Goal: Complete application form: Complete application form

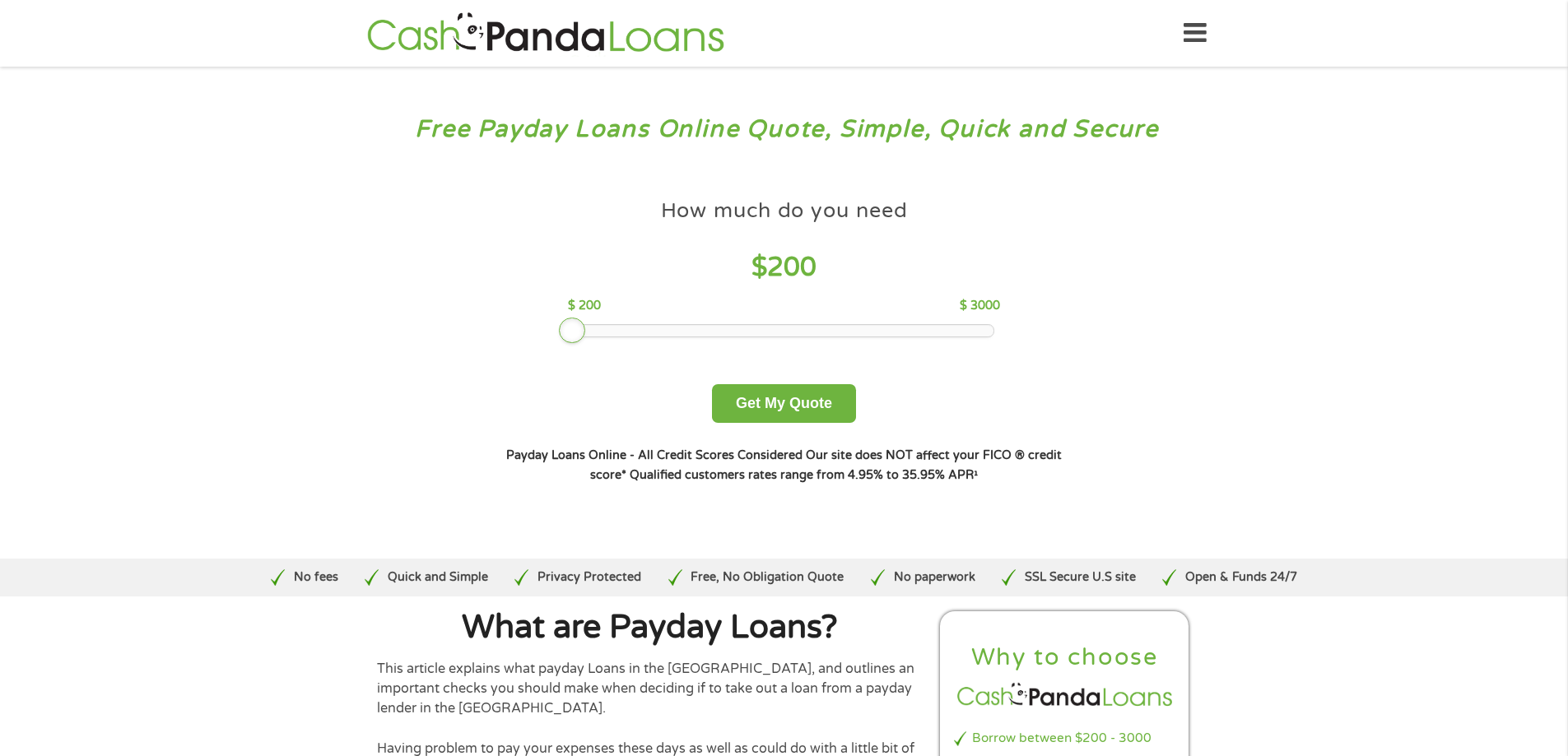
drag, startPoint x: 687, startPoint y: 326, endPoint x: 559, endPoint y: 327, distance: 128.0
click at [559, 327] on div at bounding box center [572, 331] width 26 height 26
click at [591, 327] on div at bounding box center [783, 331] width 419 height 11
click at [602, 330] on div at bounding box center [783, 331] width 419 height 11
click at [618, 331] on div at bounding box center [783, 331] width 419 height 11
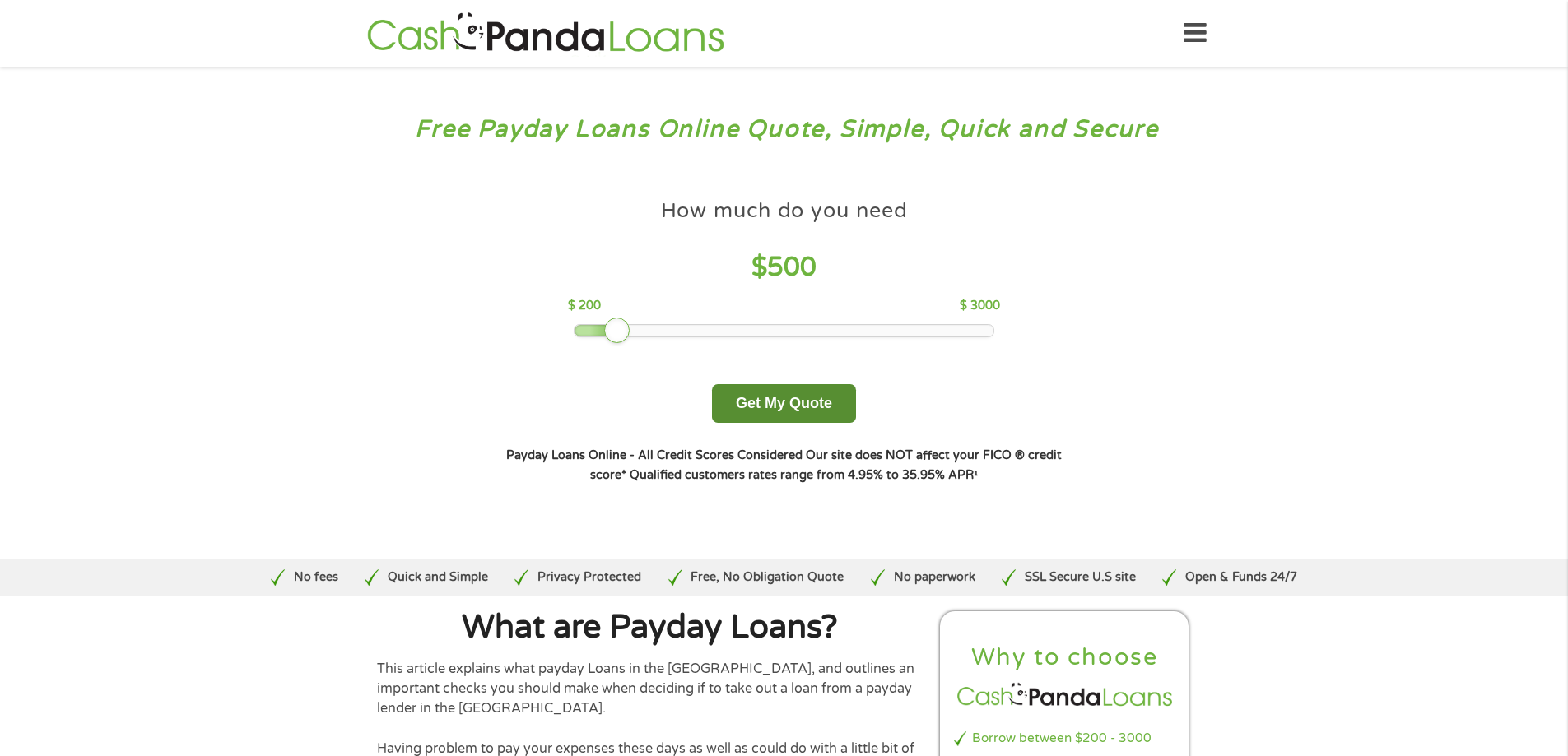
click at [762, 397] on button "Get My Quote" at bounding box center [784, 404] width 144 height 38
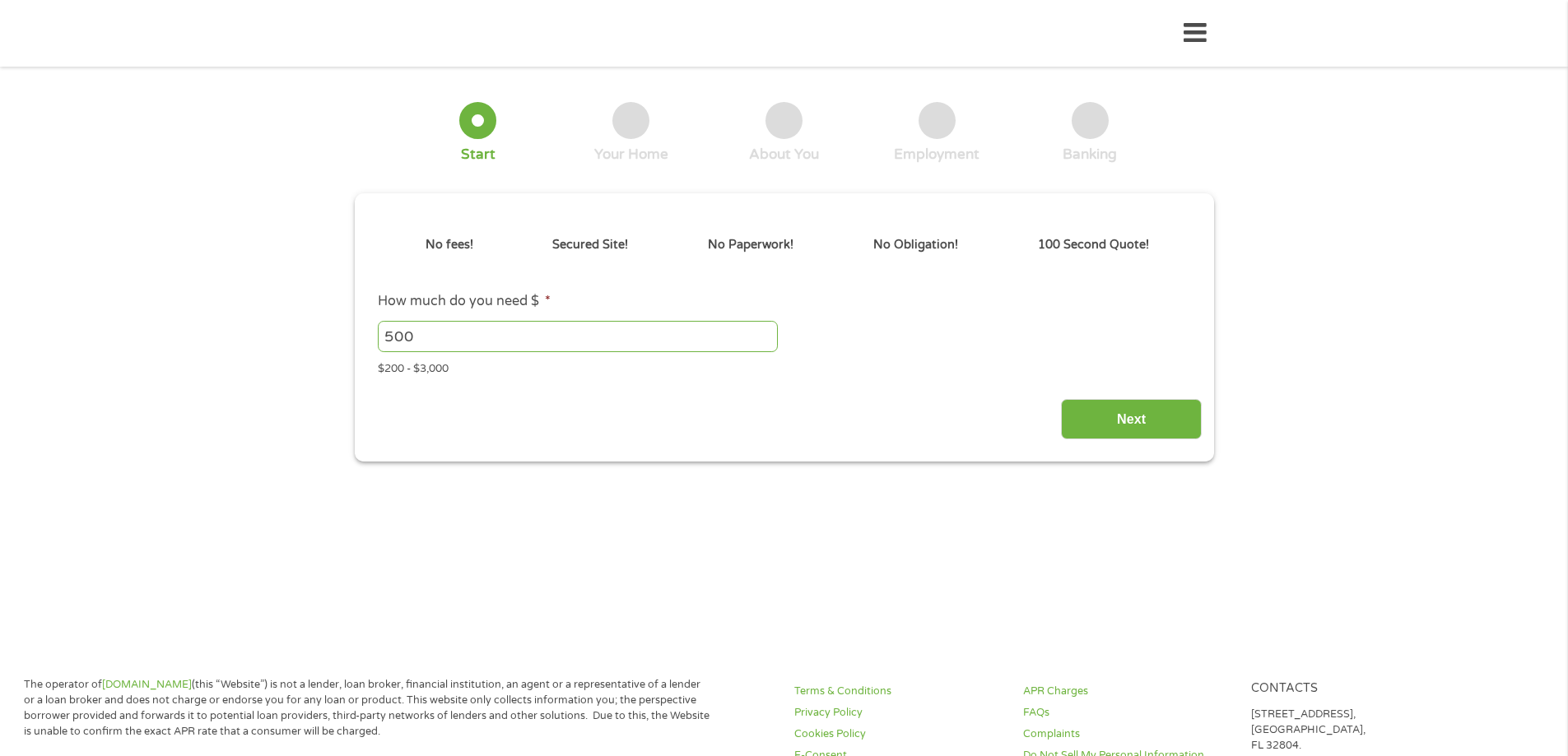
type input "Cj0KCQjw_rPGBhCbARIsABjq9cexGjbP5PuVLgwVMBmcR0KayhKXmsI1I491nr-5JZOMuPBWD4wXhGM…"
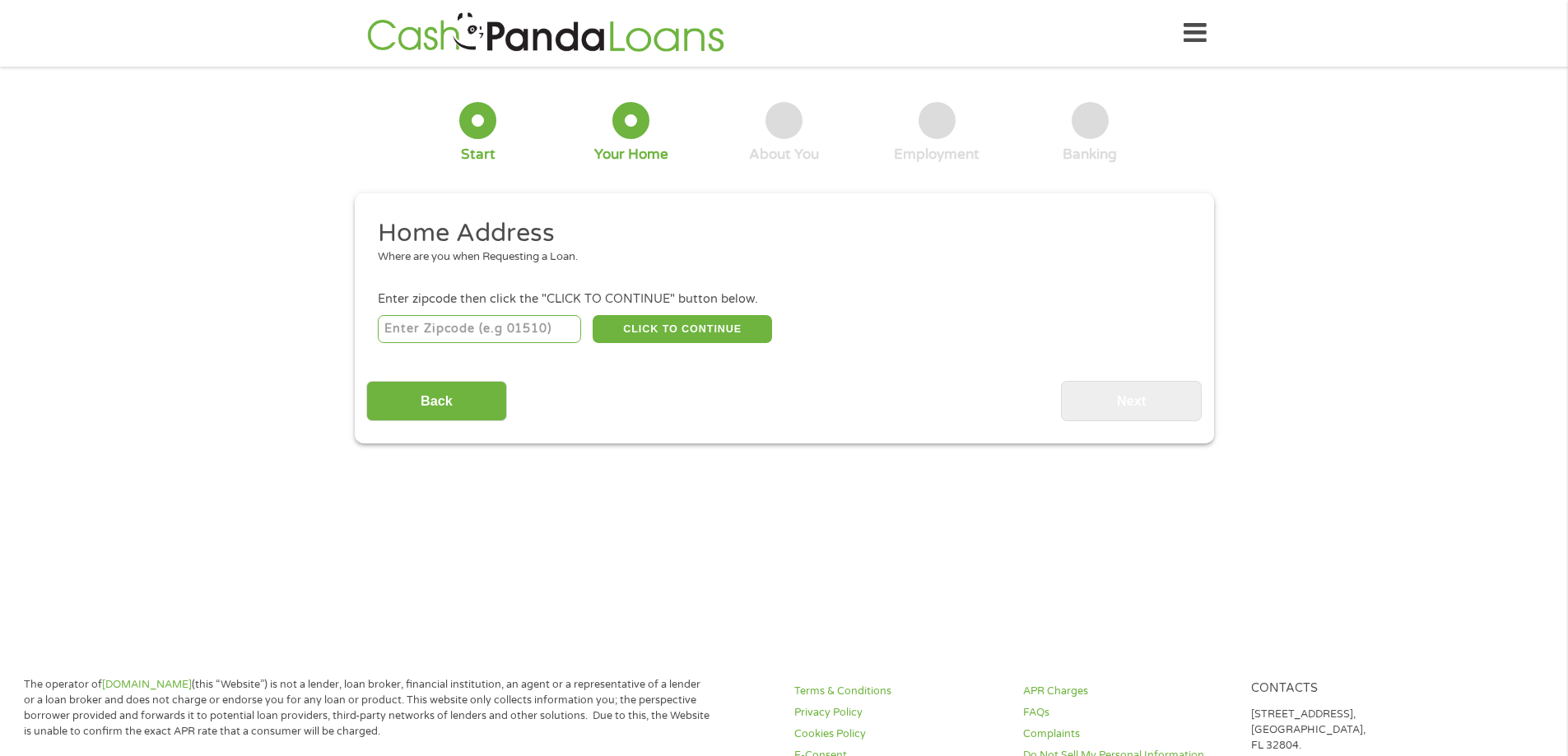
click at [545, 329] on input "number" at bounding box center [479, 329] width 204 height 28
type input "73703"
click at [712, 325] on button "CLICK TO CONTINUE" at bounding box center [682, 329] width 179 height 28
type input "73703"
type input "Enid"
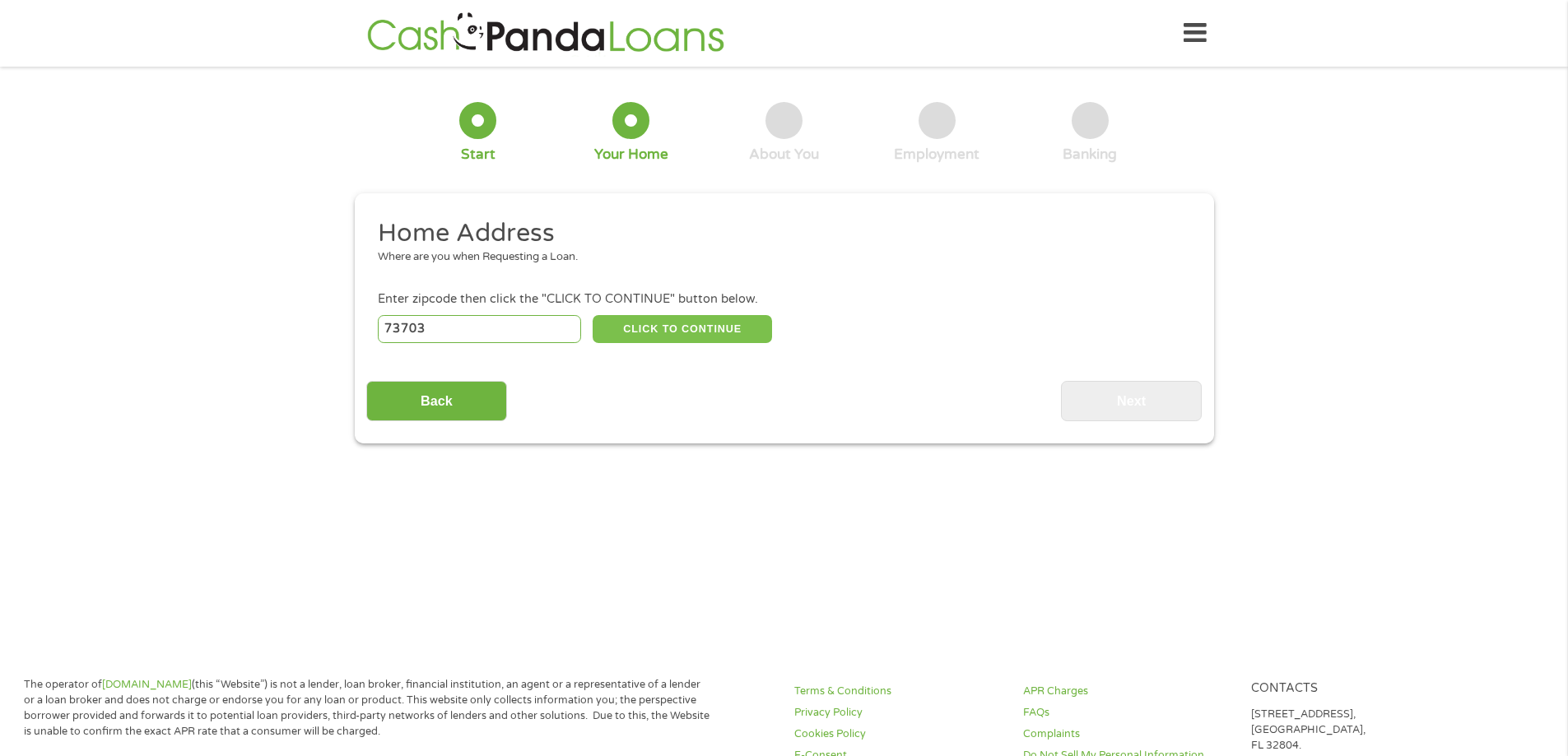
select select "Oklahoma"
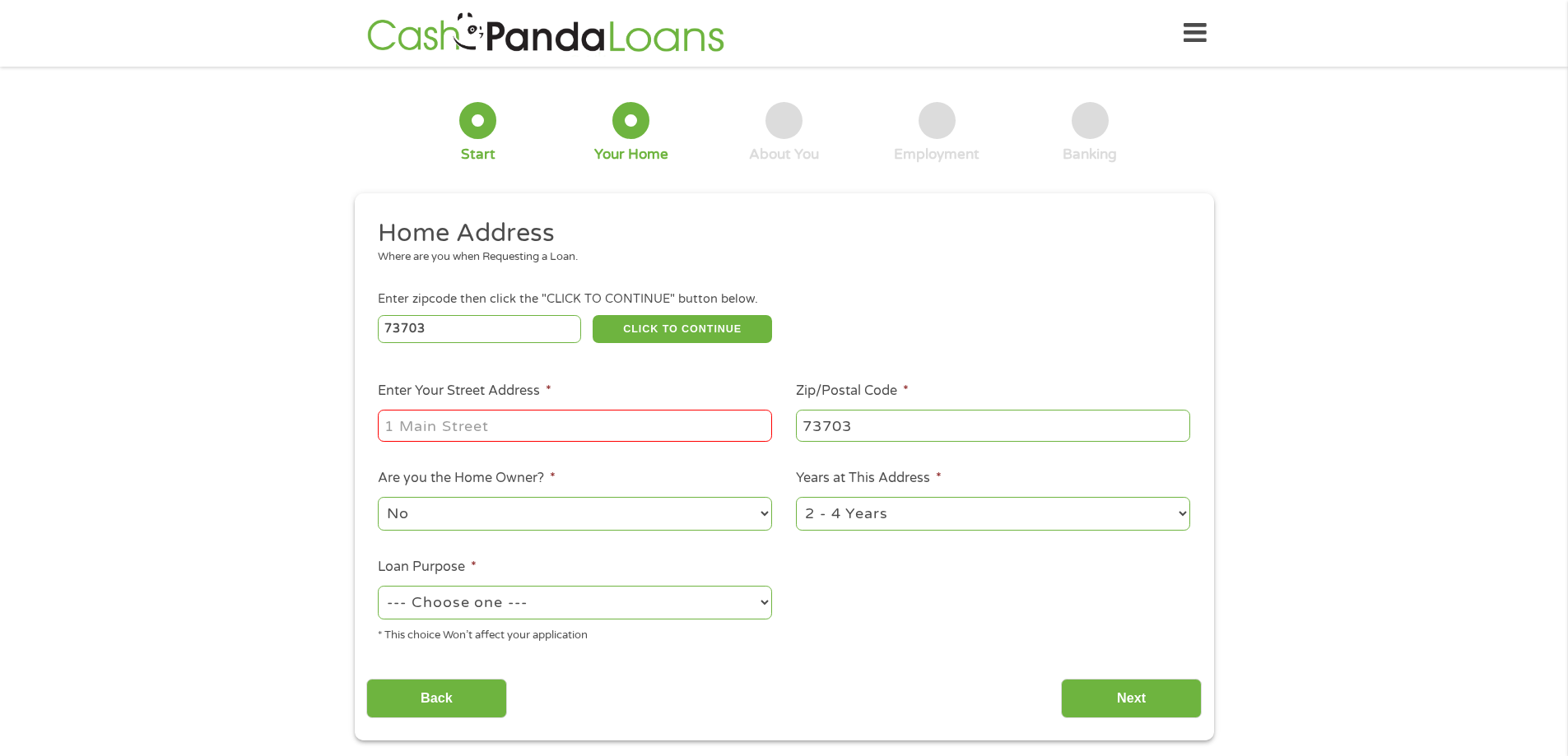
click at [429, 425] on input "Enter Your Street Address *" at bounding box center [574, 425] width 394 height 31
type input "1002 Marlboro Dr"
click at [443, 513] on select "No Yes" at bounding box center [574, 513] width 394 height 34
select select "yes"
click at [378, 497] on select "No Yes" at bounding box center [574, 513] width 394 height 34
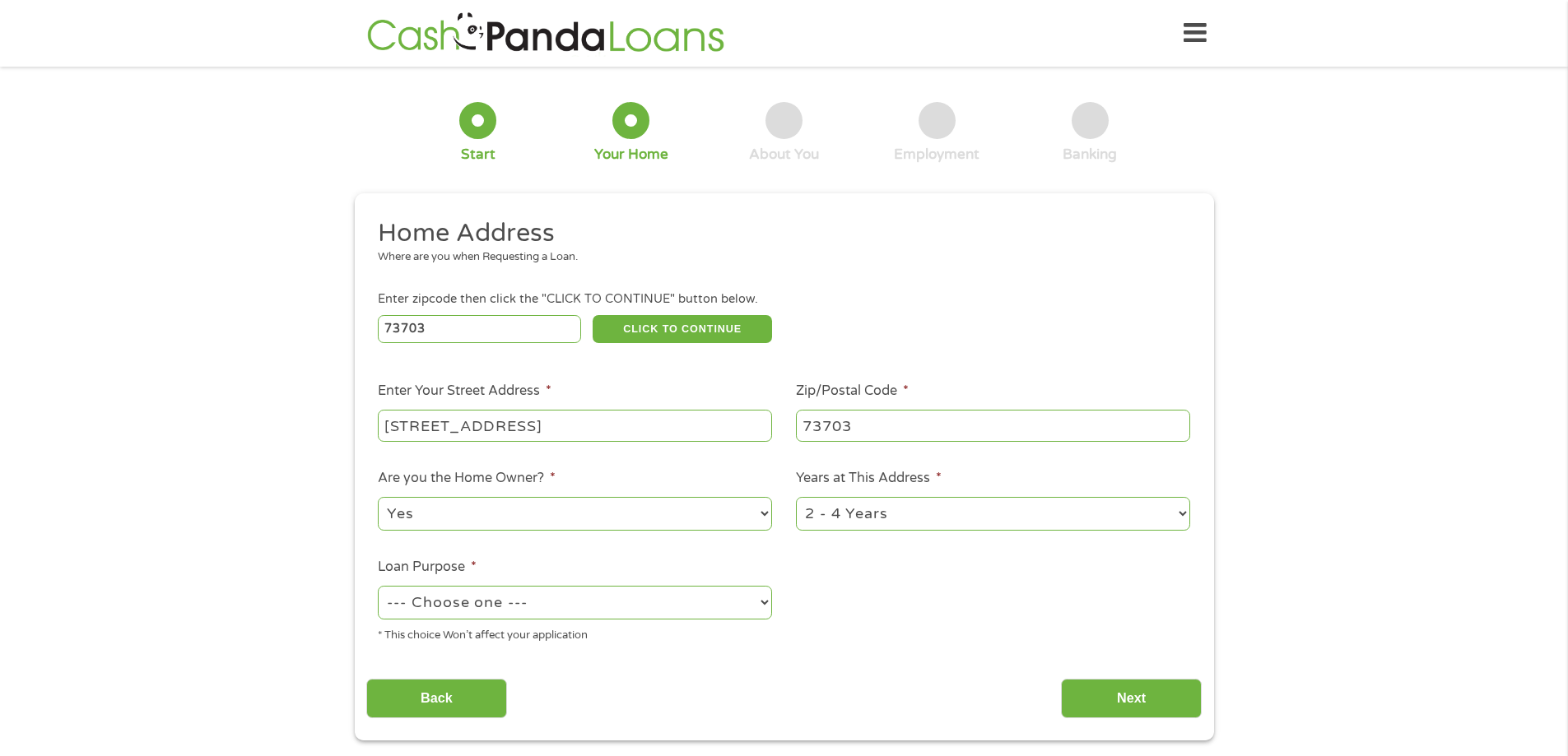
click at [928, 510] on select "1 Year or less 1 - 2 Years 2 - 4 Years Over 4 Years" at bounding box center [993, 513] width 394 height 34
select select "60months"
click at [796, 497] on select "1 Year or less 1 - 2 Years 2 - 4 Years Over 4 Years" at bounding box center [993, 513] width 394 height 34
click at [700, 596] on select "--- Choose one --- Pay Bills Debt Consolidation Home Improvement Major Purchase…" at bounding box center [574, 602] width 394 height 34
select select "other"
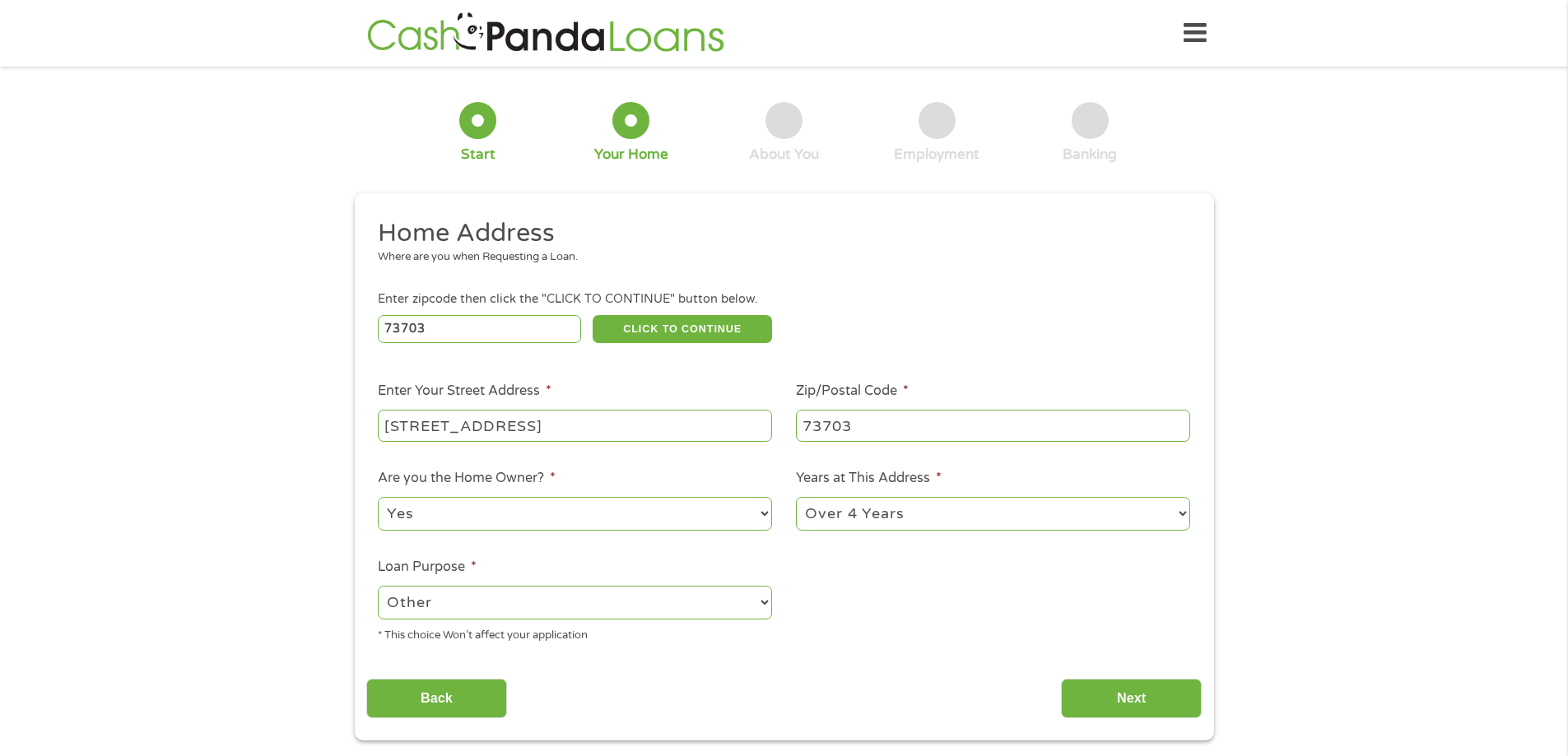
click at [378, 585] on select "--- Choose one --- Pay Bills Debt Consolidation Home Improvement Major Purchase…" at bounding box center [574, 602] width 394 height 34
click at [1092, 689] on input "Next" at bounding box center [1131, 699] width 141 height 40
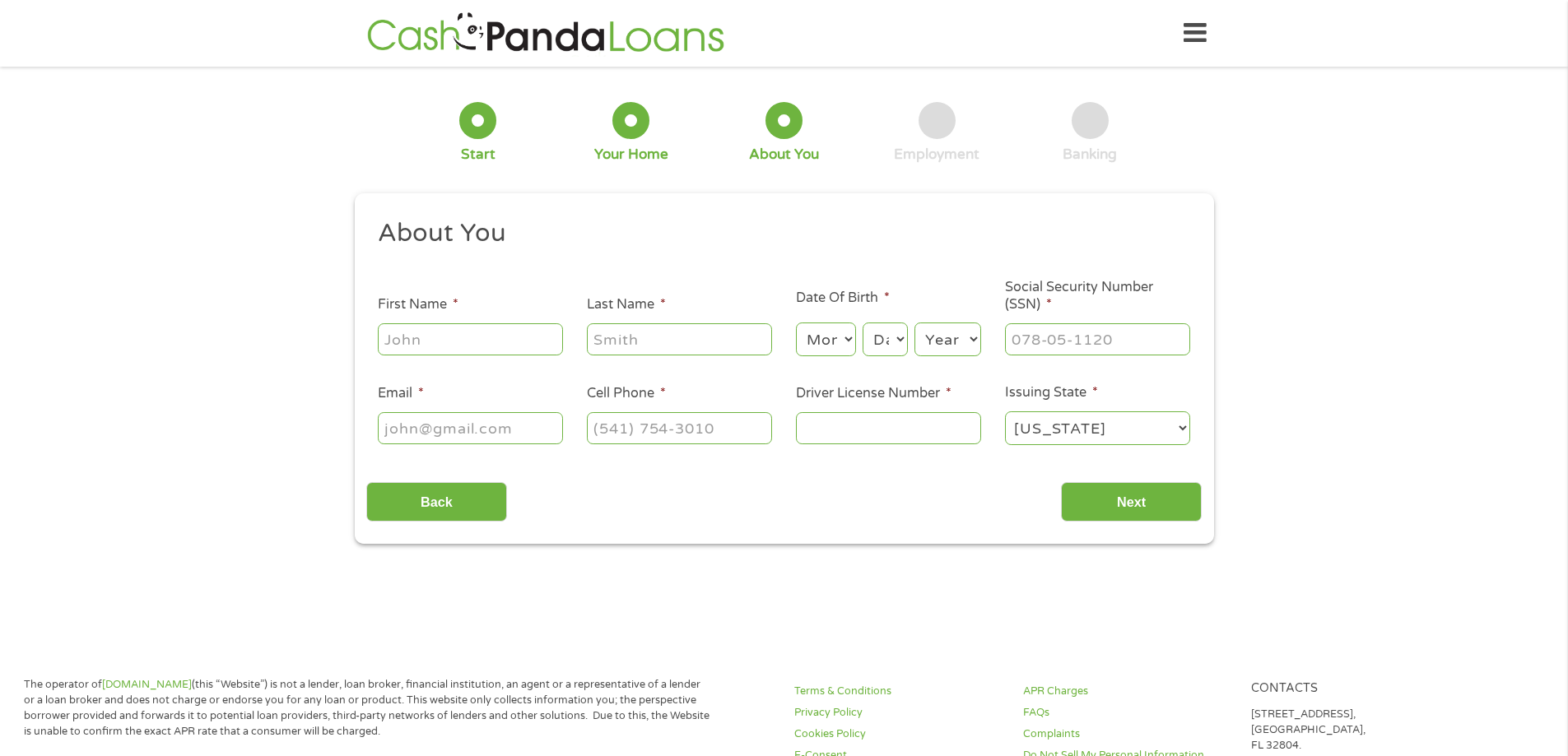
scroll to position [7, 7]
click at [534, 342] on input "First Name *" at bounding box center [470, 339] width 185 height 31
type input "Brandy"
type input "myers"
click at [849, 340] on select "Month 1 2 3 4 5 6 7 8 9 10 11 12" at bounding box center [826, 339] width 60 height 34
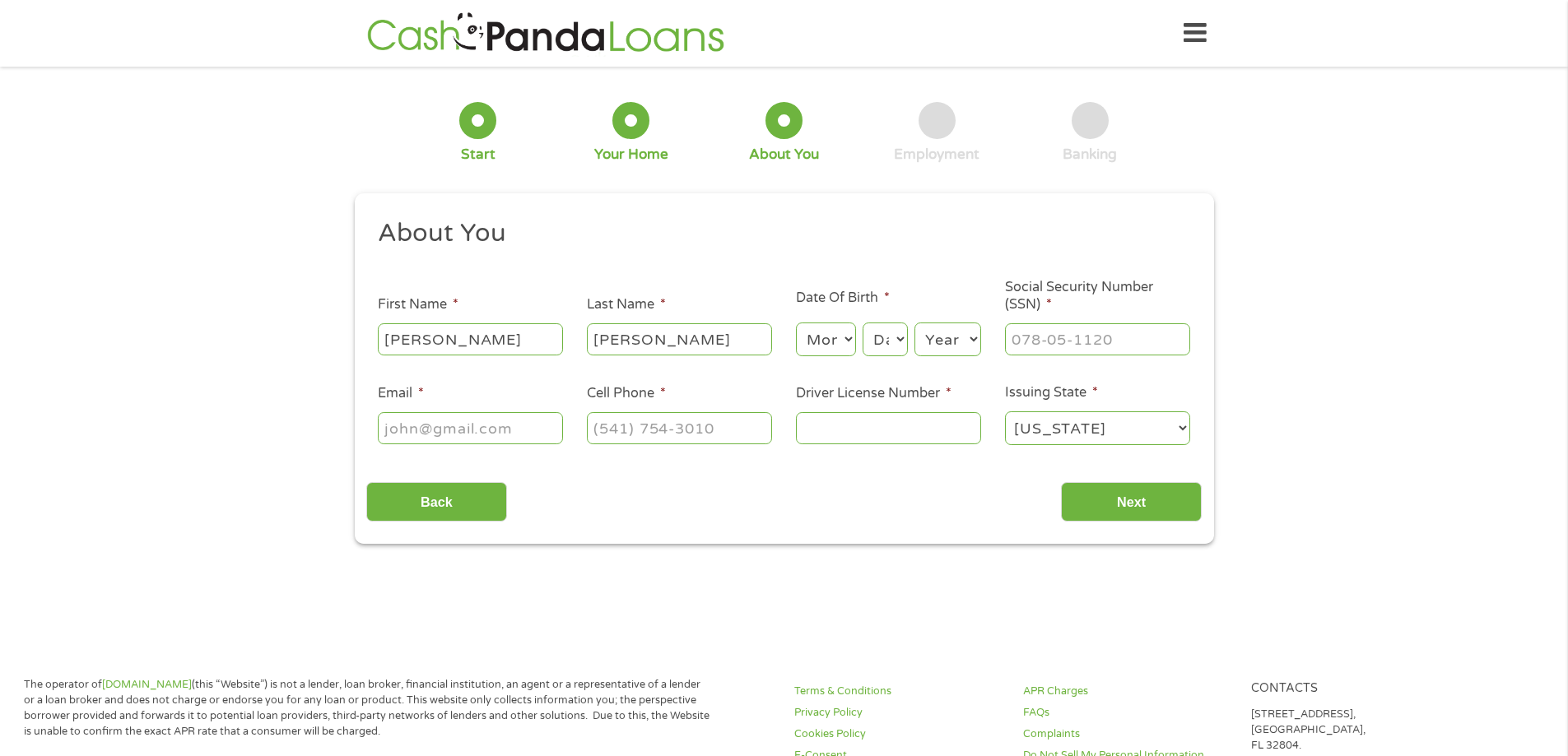
select select "3"
click at [796, 323] on select "Month 1 2 3 4 5 6 7 8 9 10 11 12" at bounding box center [826, 339] width 60 height 34
click at [889, 339] on select "Day 1 2 3 4 5 6 7 8 9 10 11 12 13 14 15 16 17 18 19 20 21 22 23 24 25 26 27 28 …" at bounding box center [884, 339] width 44 height 34
select select "11"
click at [862, 323] on select "Day 1 2 3 4 5 6 7 8 9 10 11 12 13 14 15 16 17 18 19 20 21 22 23 24 25 26 27 28 …" at bounding box center [884, 339] width 44 height 34
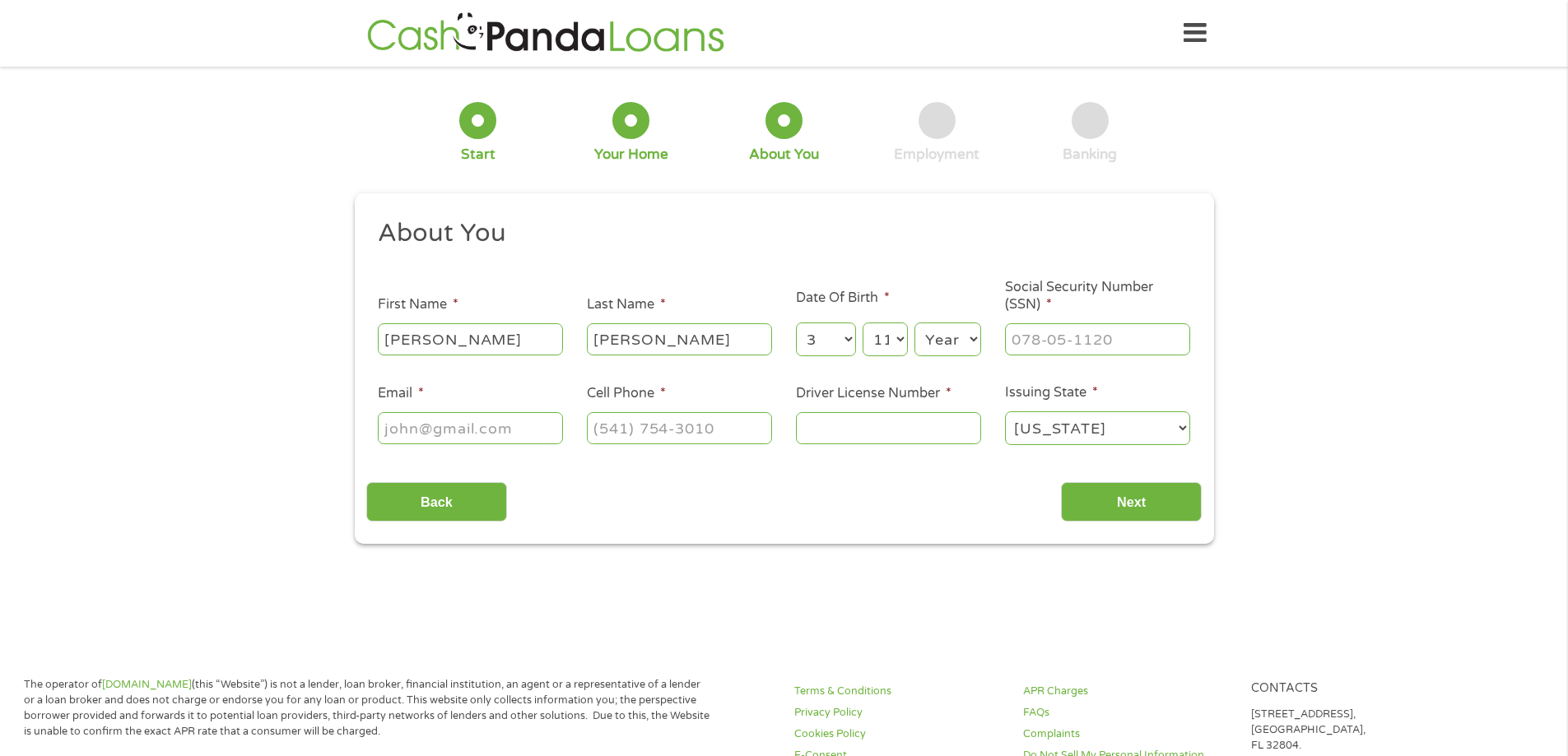
click at [966, 336] on select "Year 2007 2006 2005 2004 2003 2002 2001 2000 1999 1998 1997 1996 1995 1994 1993…" at bounding box center [948, 339] width 67 height 34
select select "1957"
click at [915, 323] on select "Year 2007 2006 2005 2004 2003 2002 2001 2000 1999 1998 1997 1996 1995 1994 1993…" at bounding box center [948, 339] width 67 height 34
click at [1035, 336] on input "___-__-____" at bounding box center [1097, 339] width 185 height 31
type input "446-60-9329"
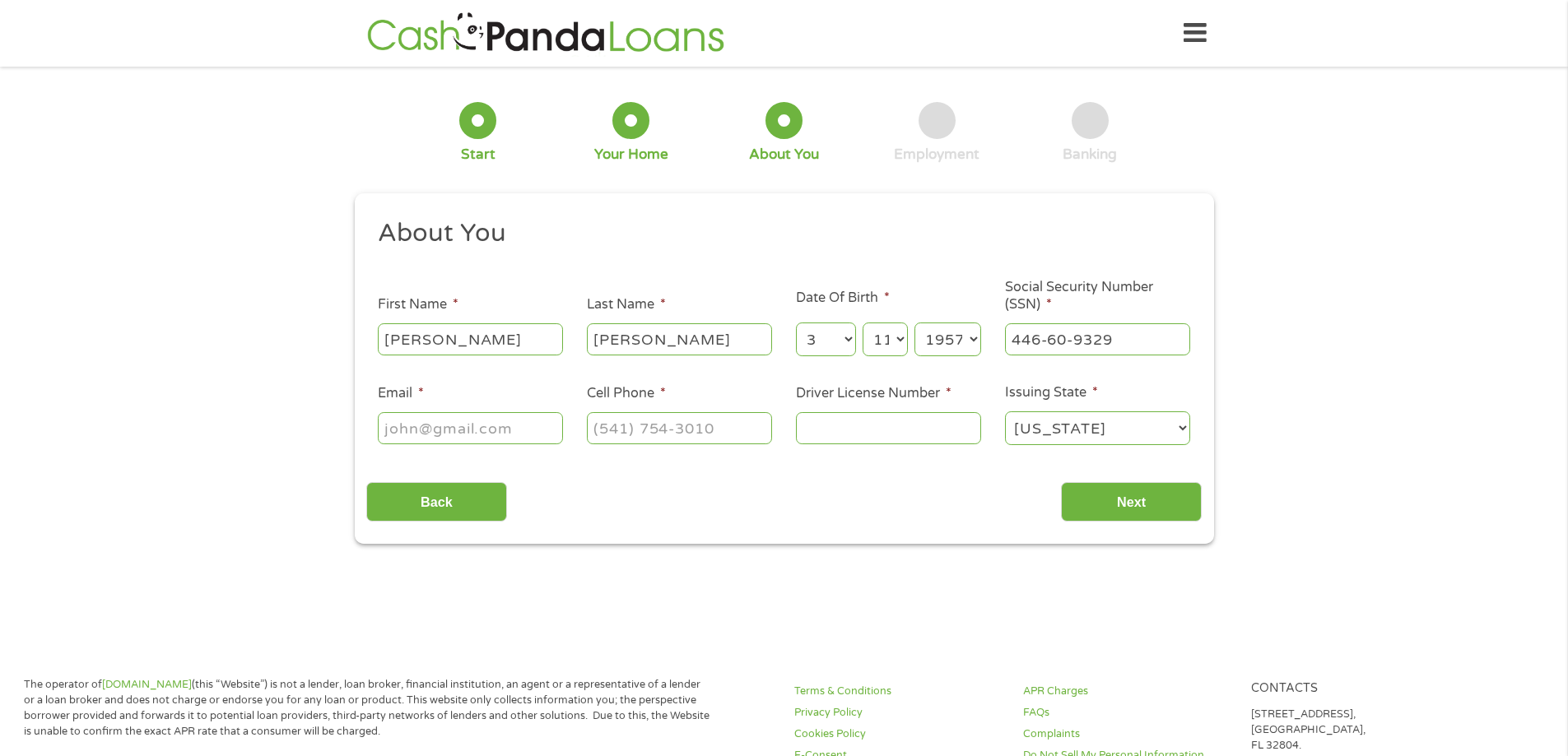
click at [525, 428] on input "Email *" at bounding box center [470, 428] width 185 height 31
type input "dxthunter@gmail.com"
click at [694, 433] on input "(___) ___-____" at bounding box center [679, 428] width 185 height 31
type input "(580) 977-7678"
click at [861, 428] on input "Driver License Number *" at bounding box center [888, 428] width 185 height 31
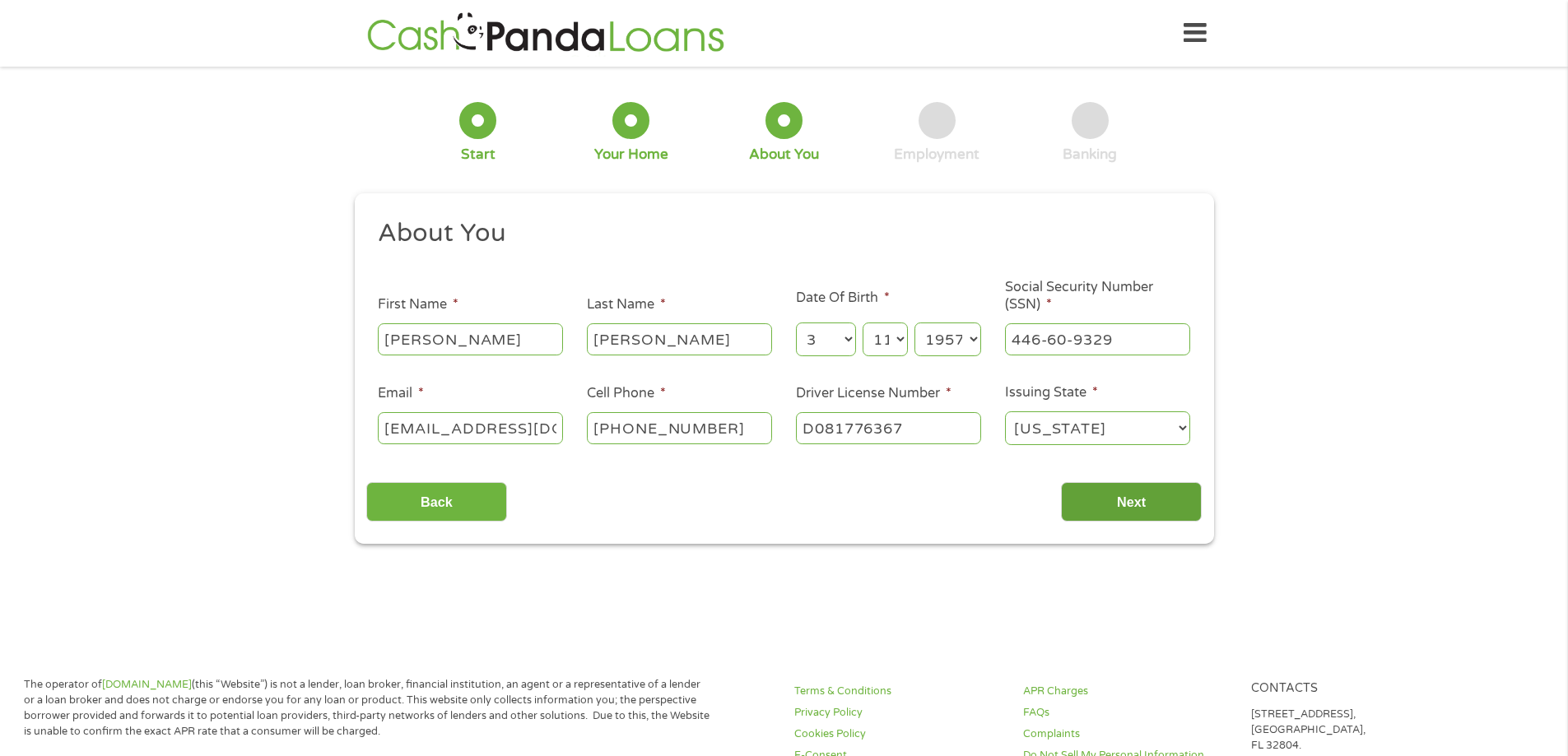
type input "D081776367"
click at [1096, 501] on input "Next" at bounding box center [1131, 502] width 141 height 40
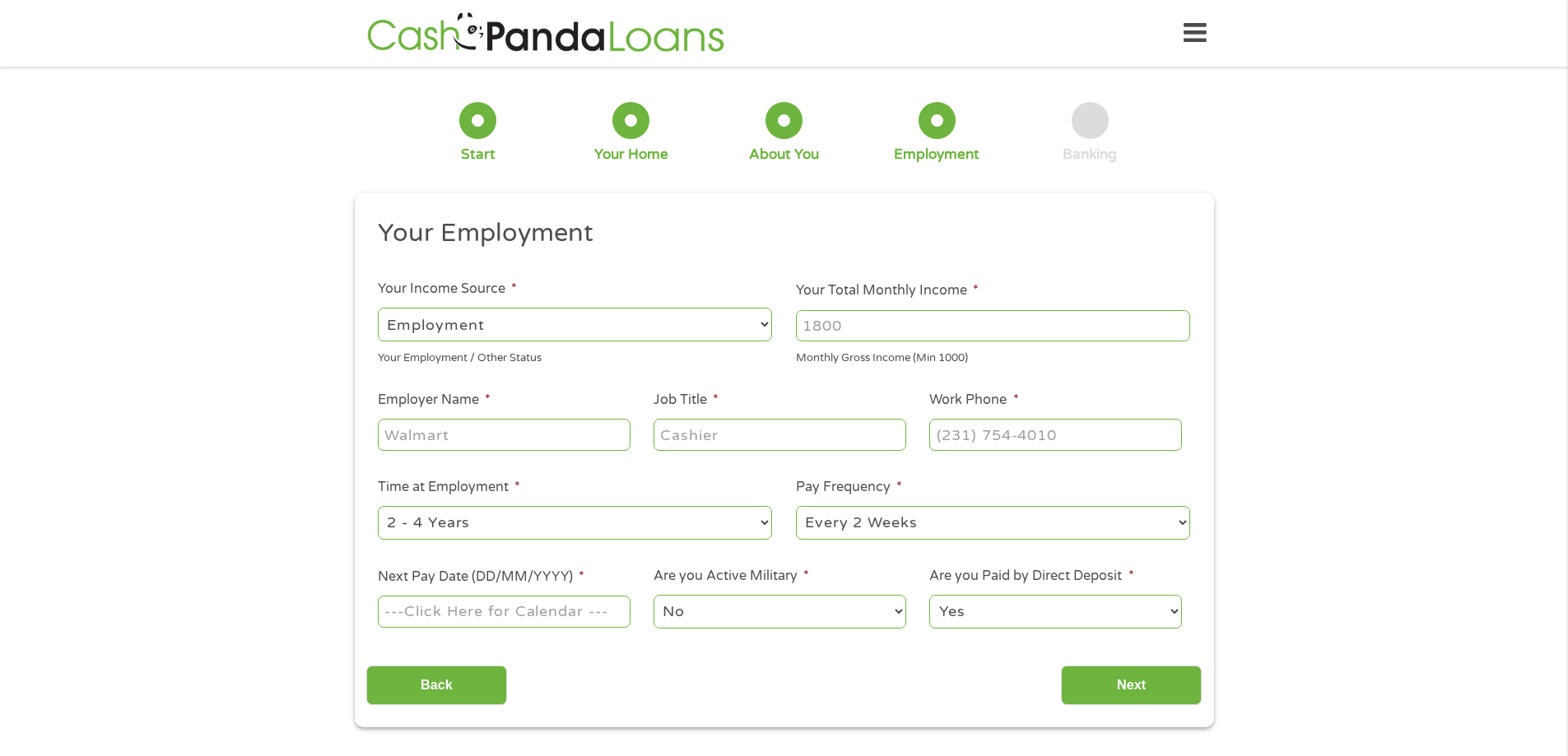
click at [523, 320] on select "--- Choose one --- Employment Self Employed Benefits" at bounding box center [574, 324] width 394 height 34
select select "benefits"
click at [378, 308] on select "--- Choose one --- Employment Self Employed Benefits" at bounding box center [574, 324] width 394 height 34
type input "Other"
type input "(580) 977-7678"
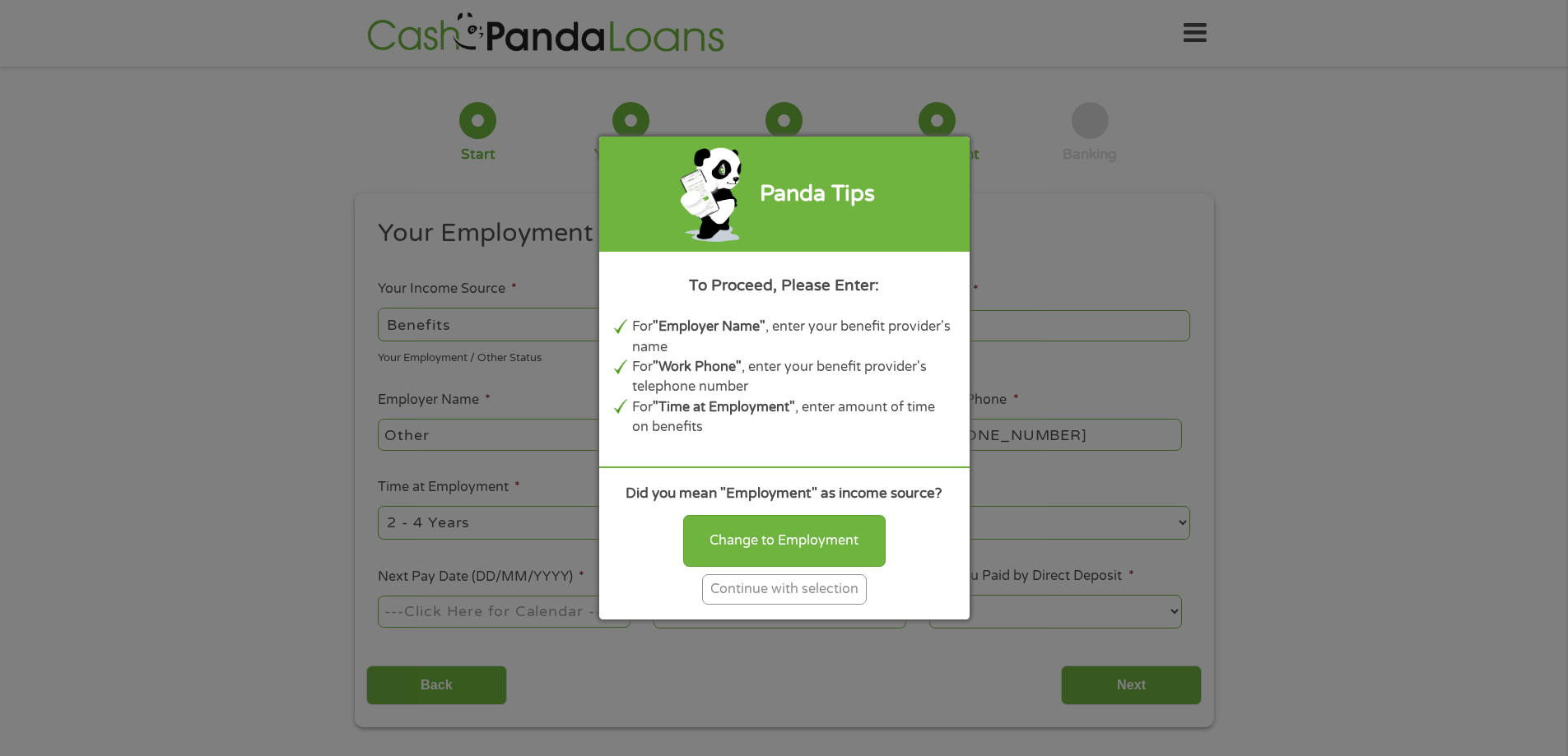
click at [768, 584] on div "Continue with selection" at bounding box center [784, 589] width 164 height 30
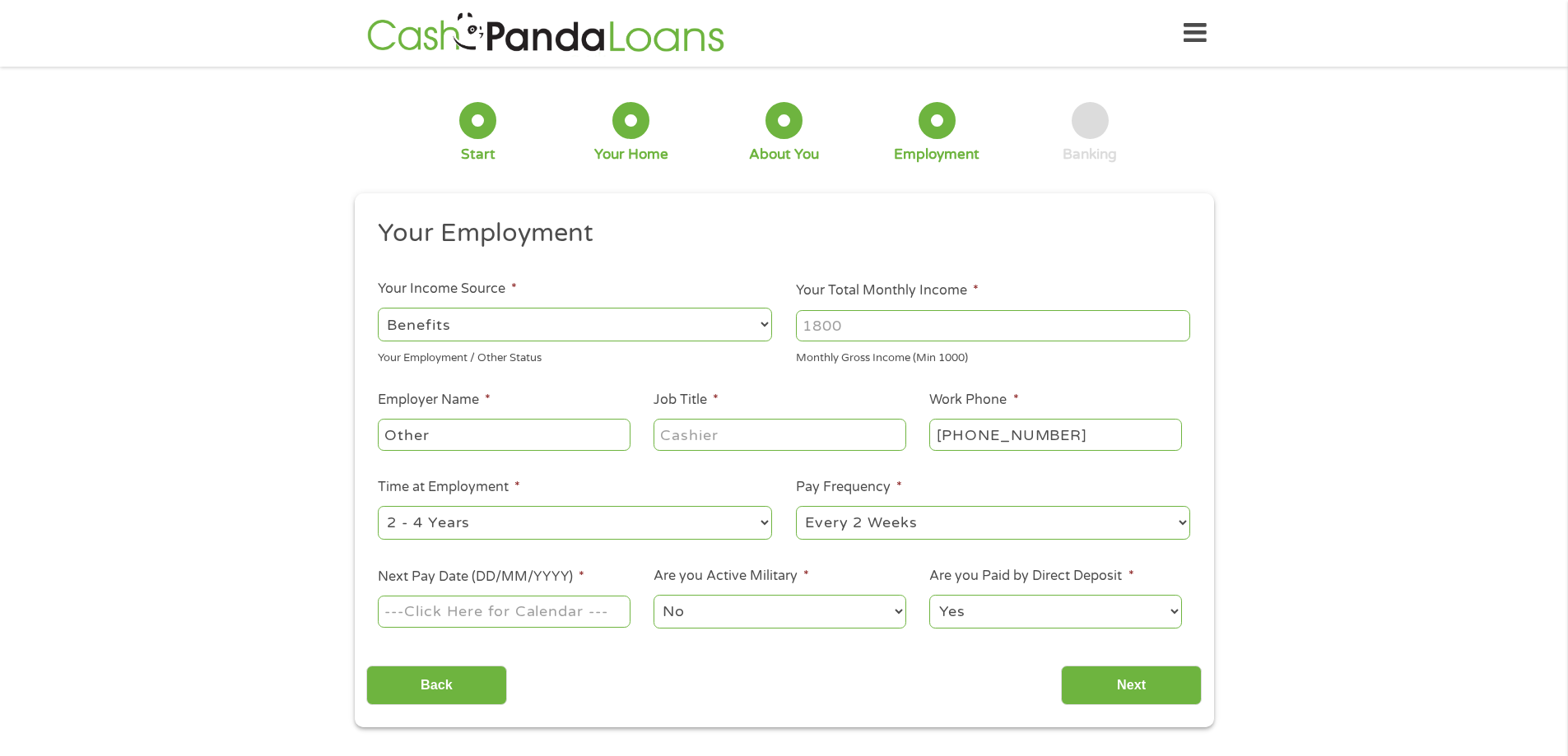
click at [915, 324] on input "Your Total Monthly Income *" at bounding box center [993, 326] width 394 height 31
type input "3430"
click at [485, 435] on input "Other" at bounding box center [503, 434] width 251 height 31
type input "O"
type input "railroad retirement"
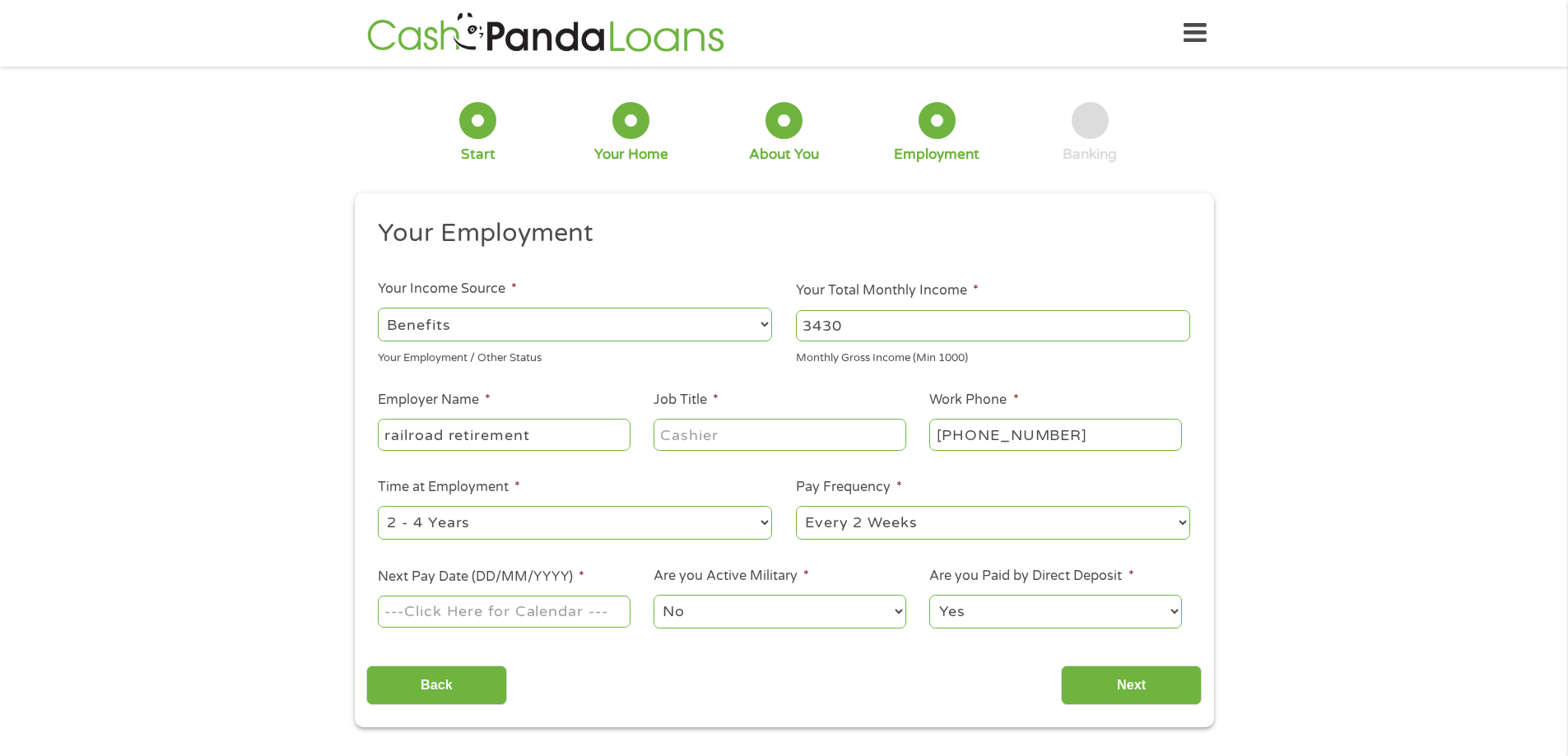
click at [760, 432] on input "Job Title *" at bounding box center [779, 434] width 251 height 31
type input "operator"
click at [494, 520] on select "--- Choose one --- 1 Year or less 1 - 2 Years 2 - 4 Years Over 4 Years" at bounding box center [574, 523] width 394 height 34
select select "60months"
click at [378, 506] on select "--- Choose one --- 1 Year or less 1 - 2 Years 2 - 4 Years Over 4 Years" at bounding box center [574, 523] width 394 height 34
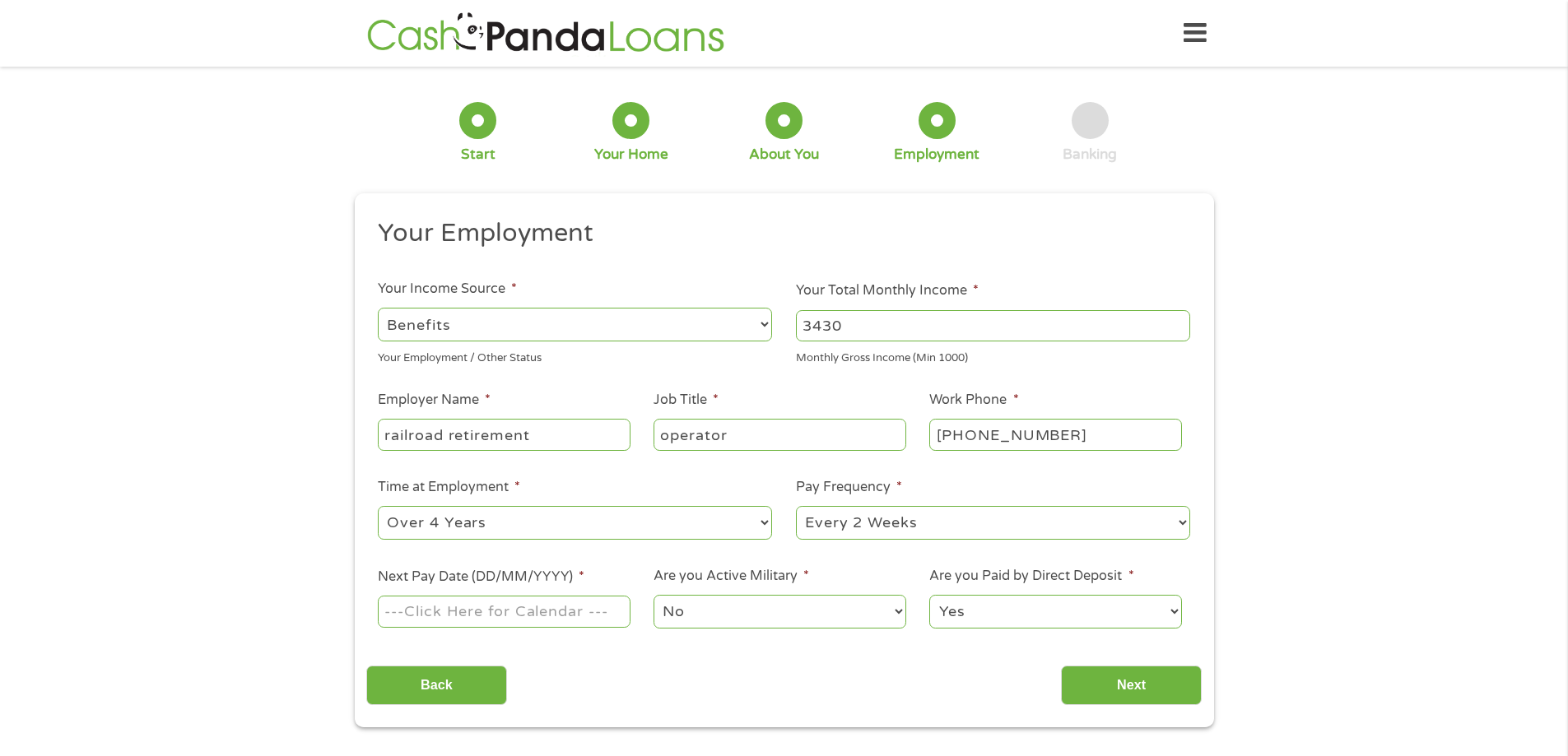
click at [856, 522] on select "--- Choose one --- Every 2 Weeks Every Week Monthly Semi-Monthly" at bounding box center [993, 523] width 394 height 34
select select "monthly"
click at [796, 506] on select "--- Choose one --- Every 2 Weeks Every Week Monthly Semi-Monthly" at bounding box center [993, 523] width 394 height 34
click at [484, 614] on input "Next Pay Date (DD/MM/YYYY) *" at bounding box center [503, 612] width 251 height 31
click at [150, 530] on div "1 Start 2 Your Home 3 About You 4 Employment 5 Banking 6 This field is hidden w…" at bounding box center [784, 403] width 1568 height 649
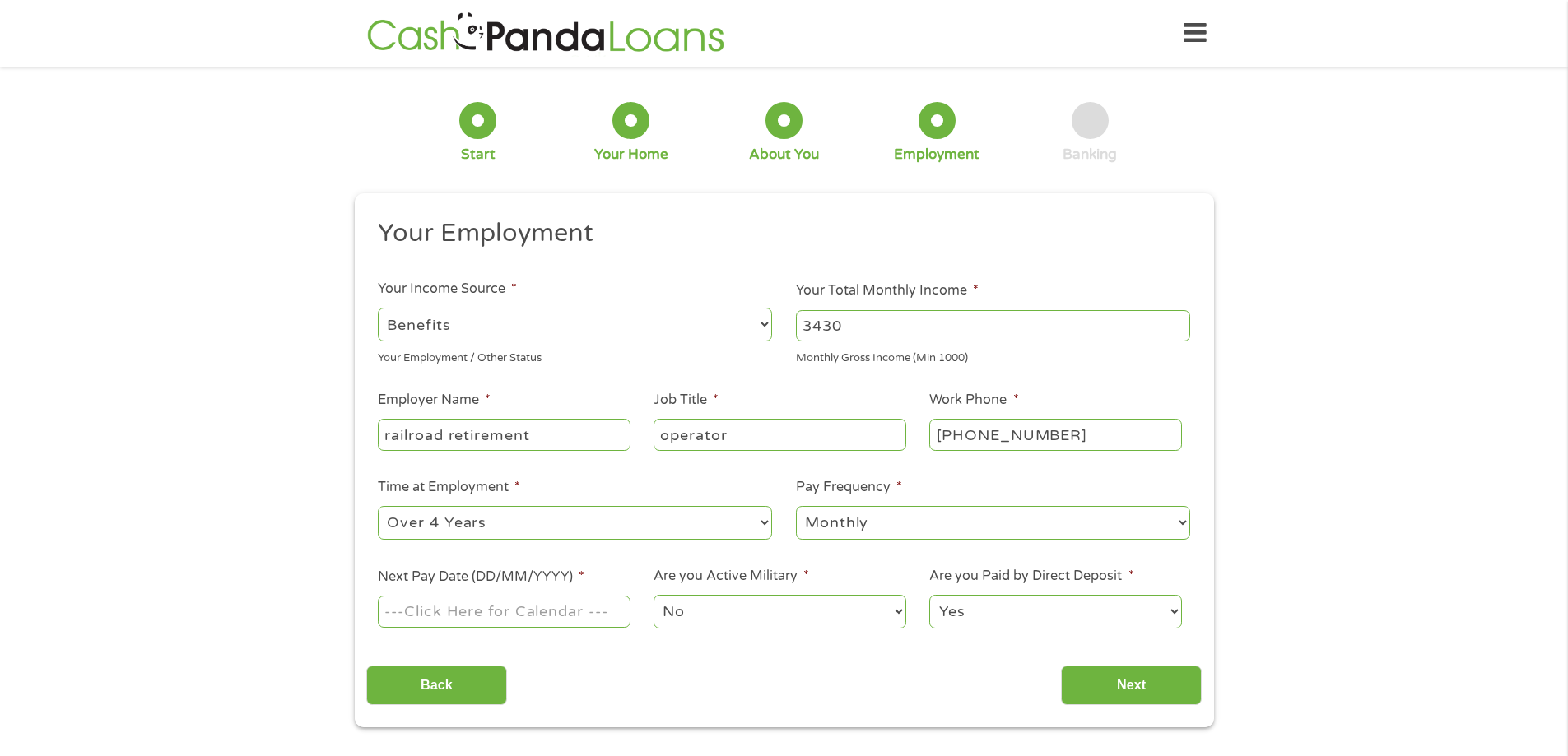
click at [509, 612] on input "Next Pay Date (DD/MM/YYYY) *" at bounding box center [503, 612] width 251 height 31
type input "25/09/2025"
click at [1094, 689] on input "Next" at bounding box center [1131, 686] width 141 height 40
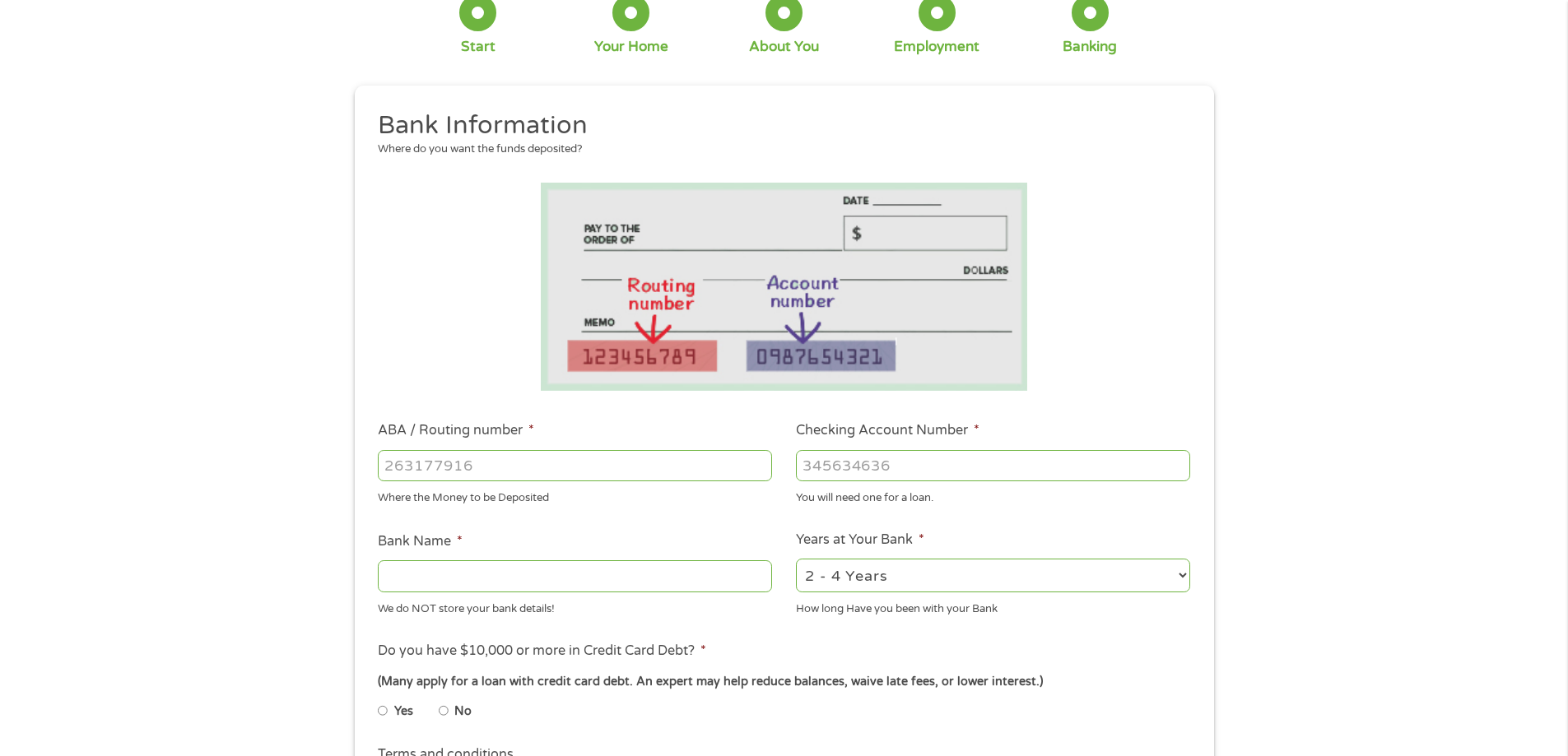
scroll to position [247, 0]
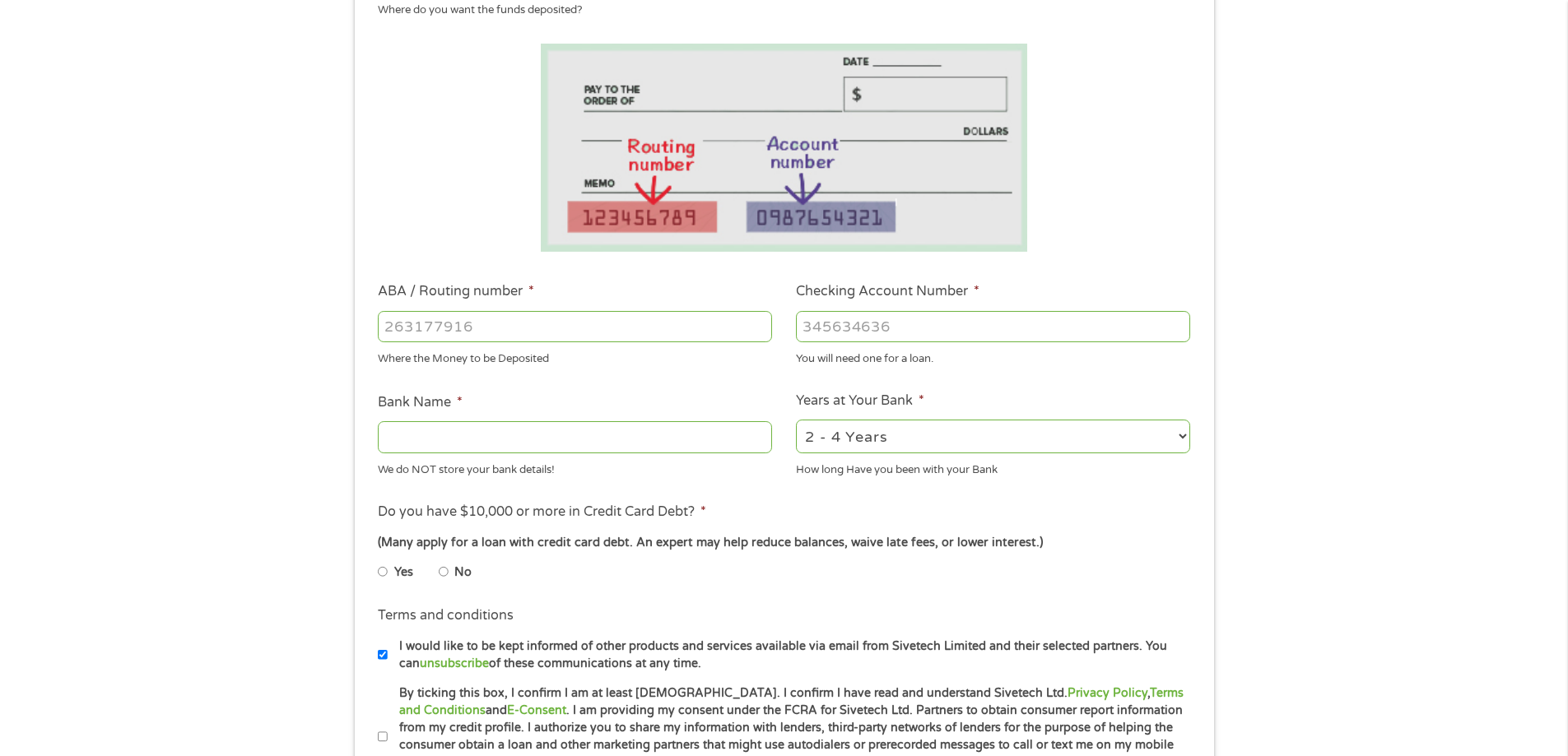
click at [445, 567] on input "No" at bounding box center [443, 572] width 10 height 26
radio input "true"
click at [474, 325] on input "ABA / Routing number *" at bounding box center [574, 327] width 394 height 31
click at [614, 327] on input "ABA / Routing number *" at bounding box center [574, 327] width 394 height 31
type input "031101334"
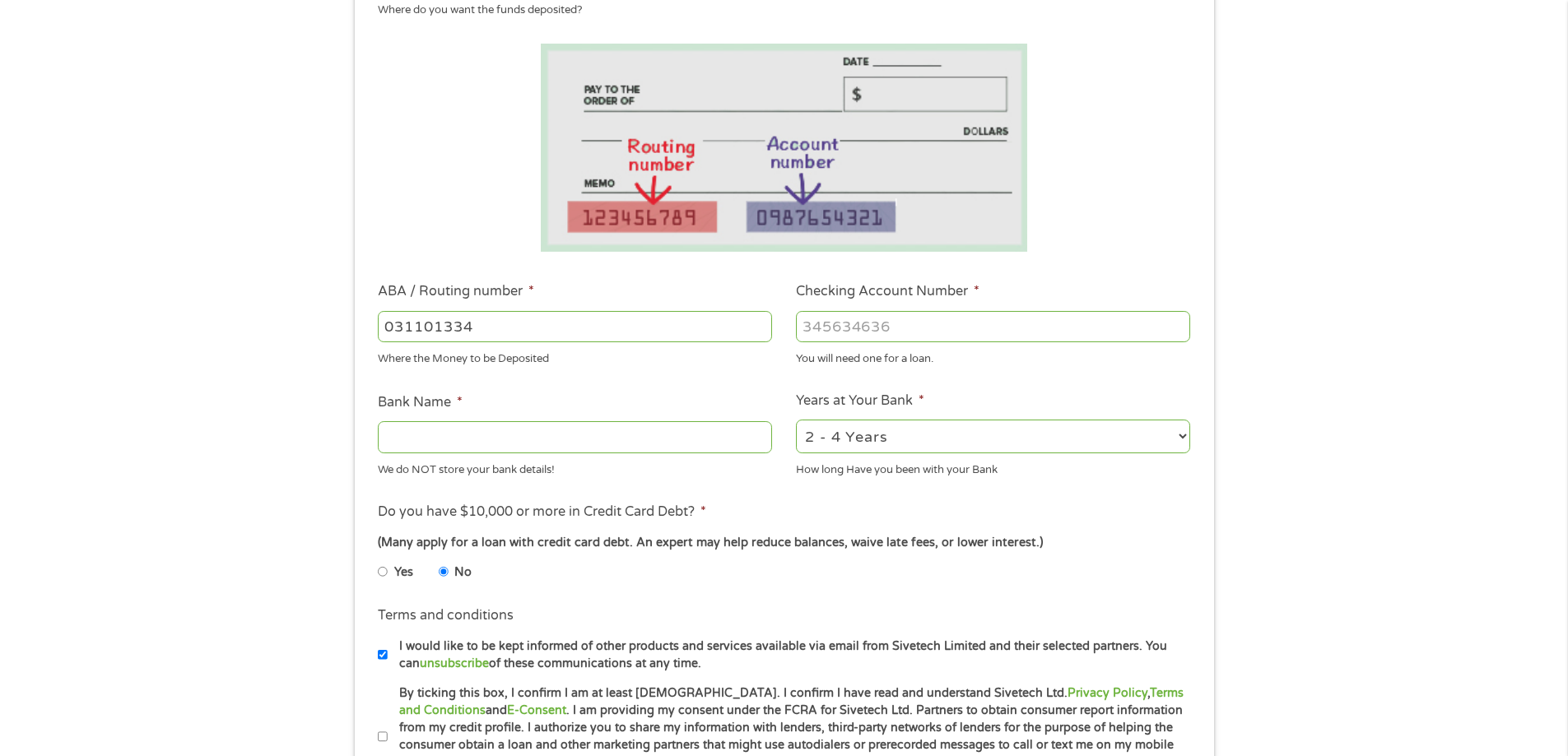
type input "SoFi Bank, National Association"
type input "031101334"
click at [903, 327] on input "Checking Account Number *" at bounding box center [993, 327] width 394 height 31
type input "411027432938"
click at [1013, 379] on ul "Bank Information Where do you want the funds deposited? ABA / Routing number * …" at bounding box center [784, 380] width 835 height 820
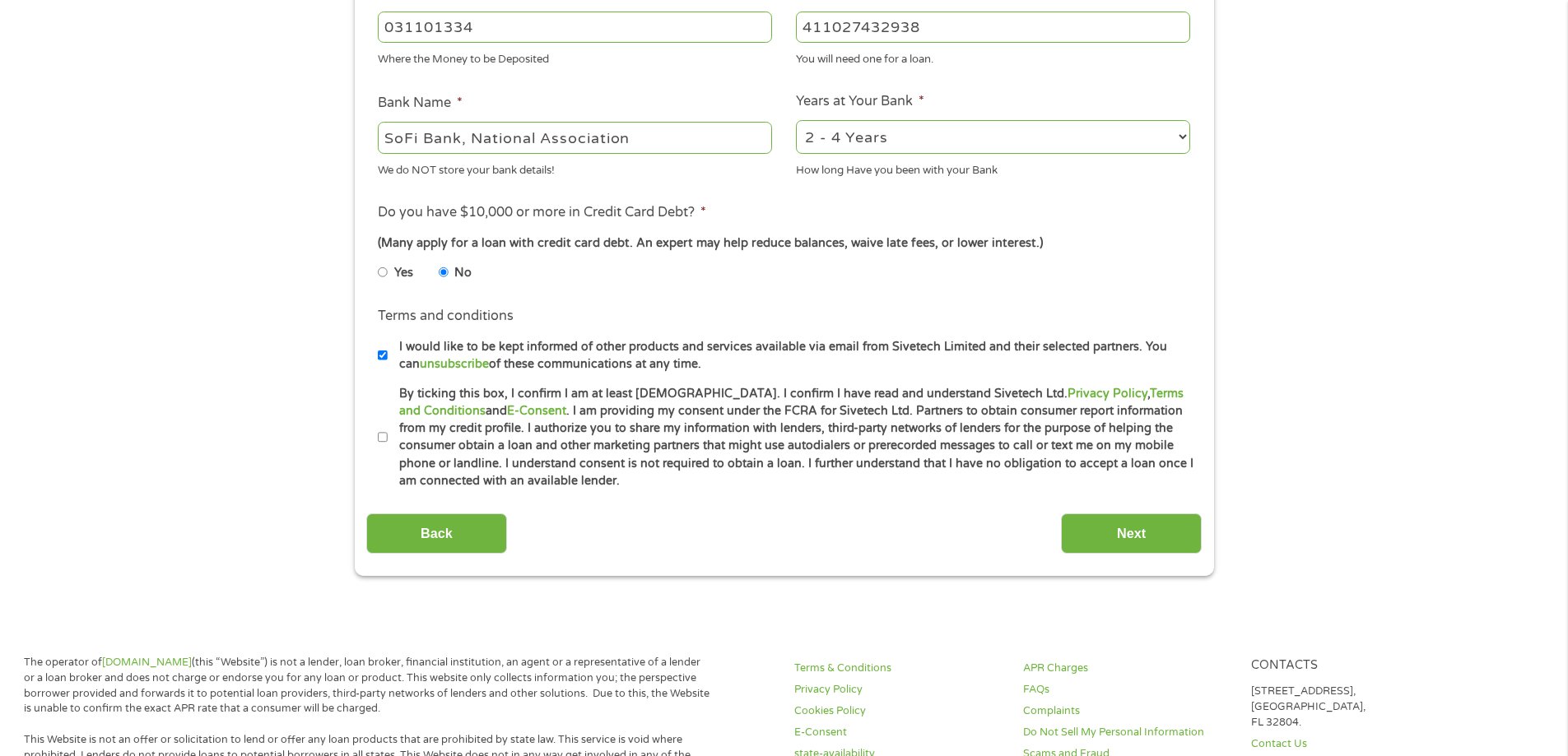
scroll to position [576, 0]
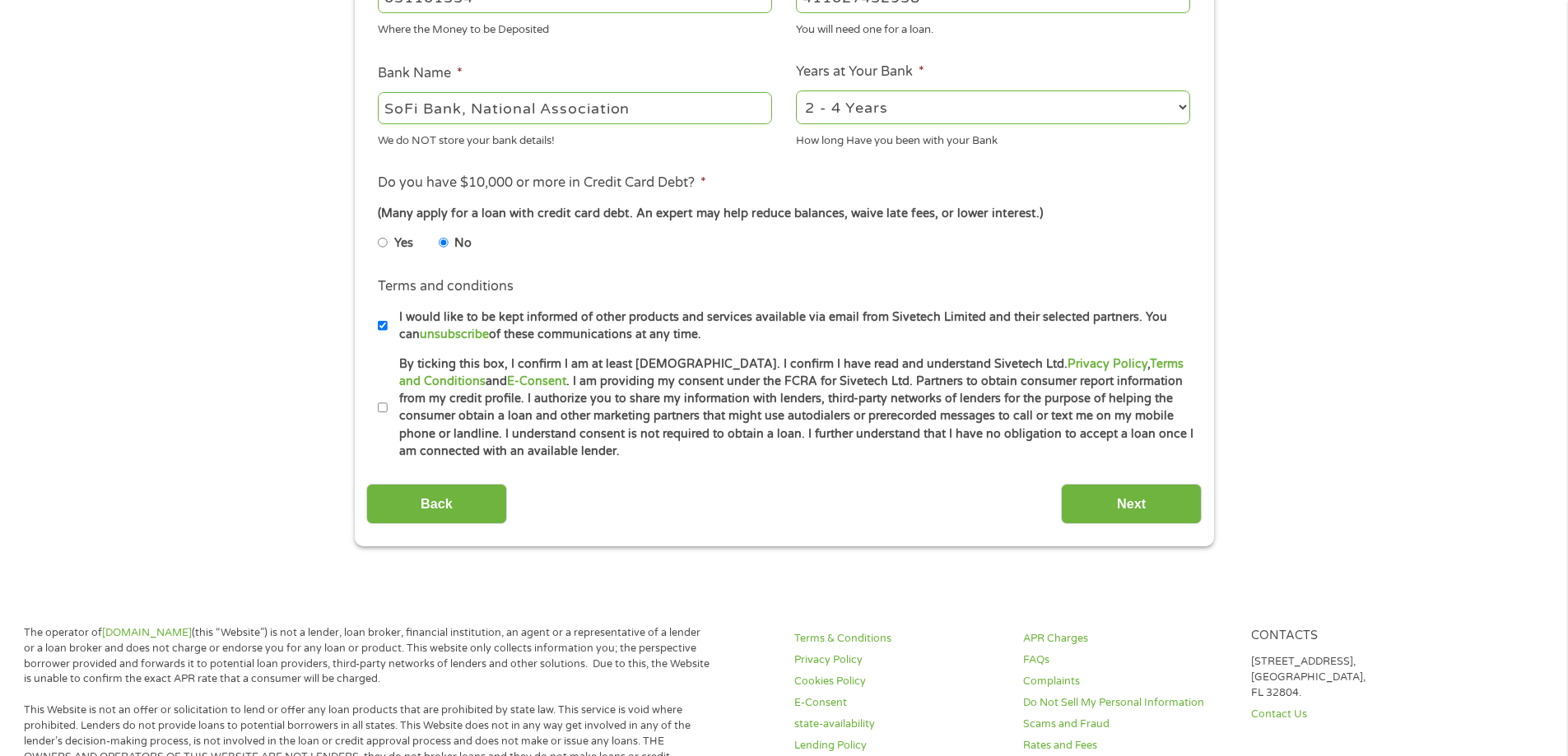
click at [383, 409] on input "By ticking this box, I confirm I am at least 18 years old. I confirm I have rea…" at bounding box center [382, 408] width 10 height 26
checkbox input "true"
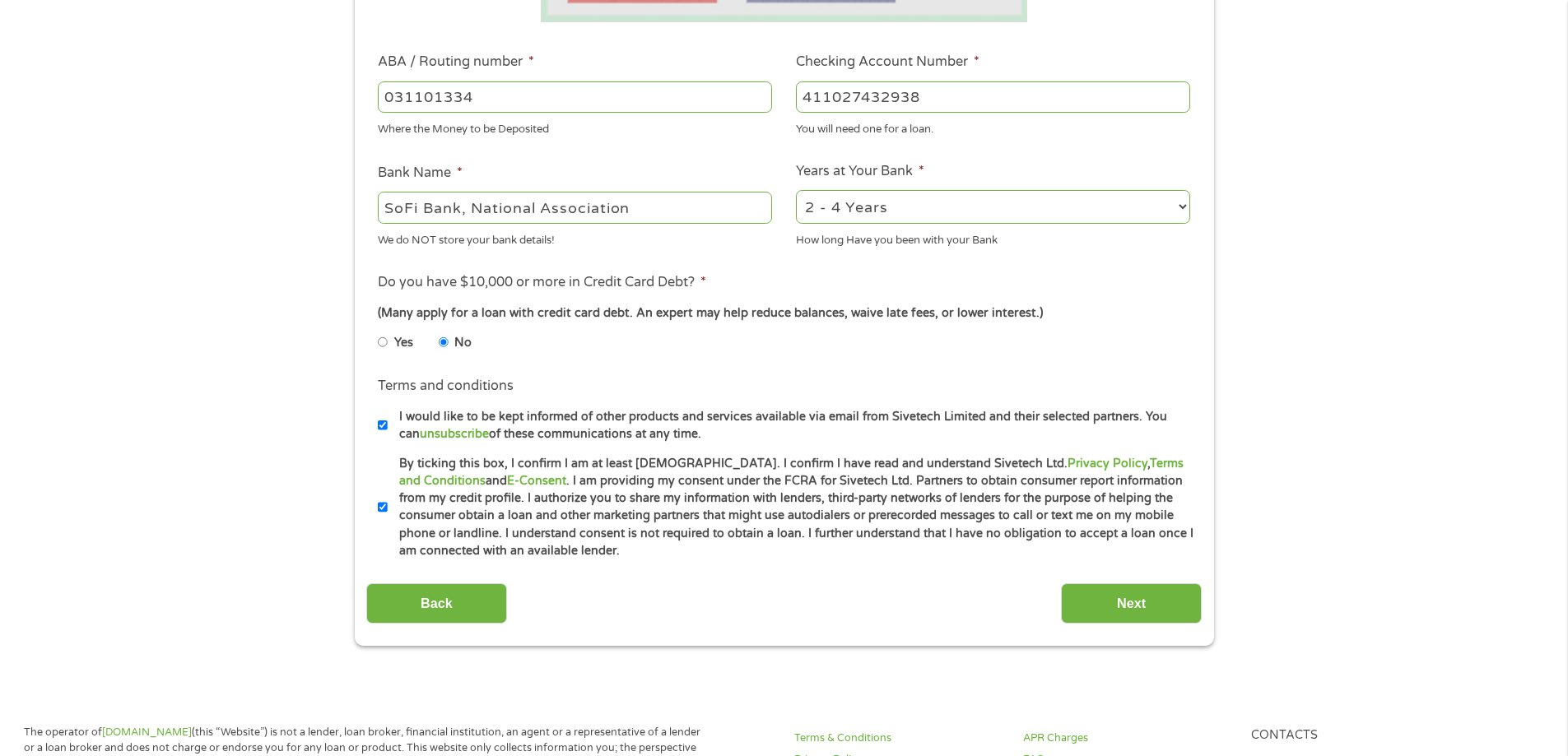
scroll to position [494, 0]
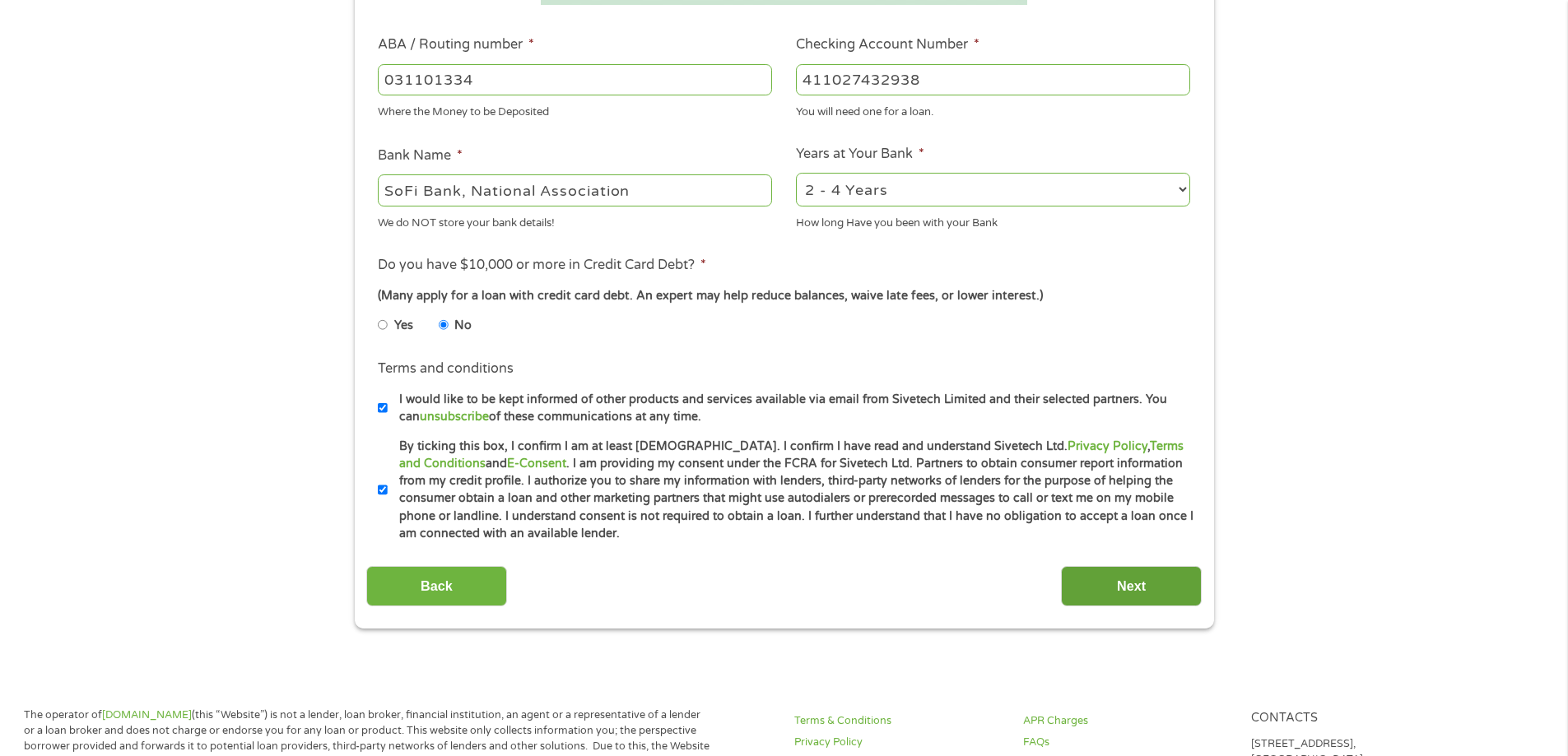
click at [1129, 579] on input "Next" at bounding box center [1131, 586] width 141 height 40
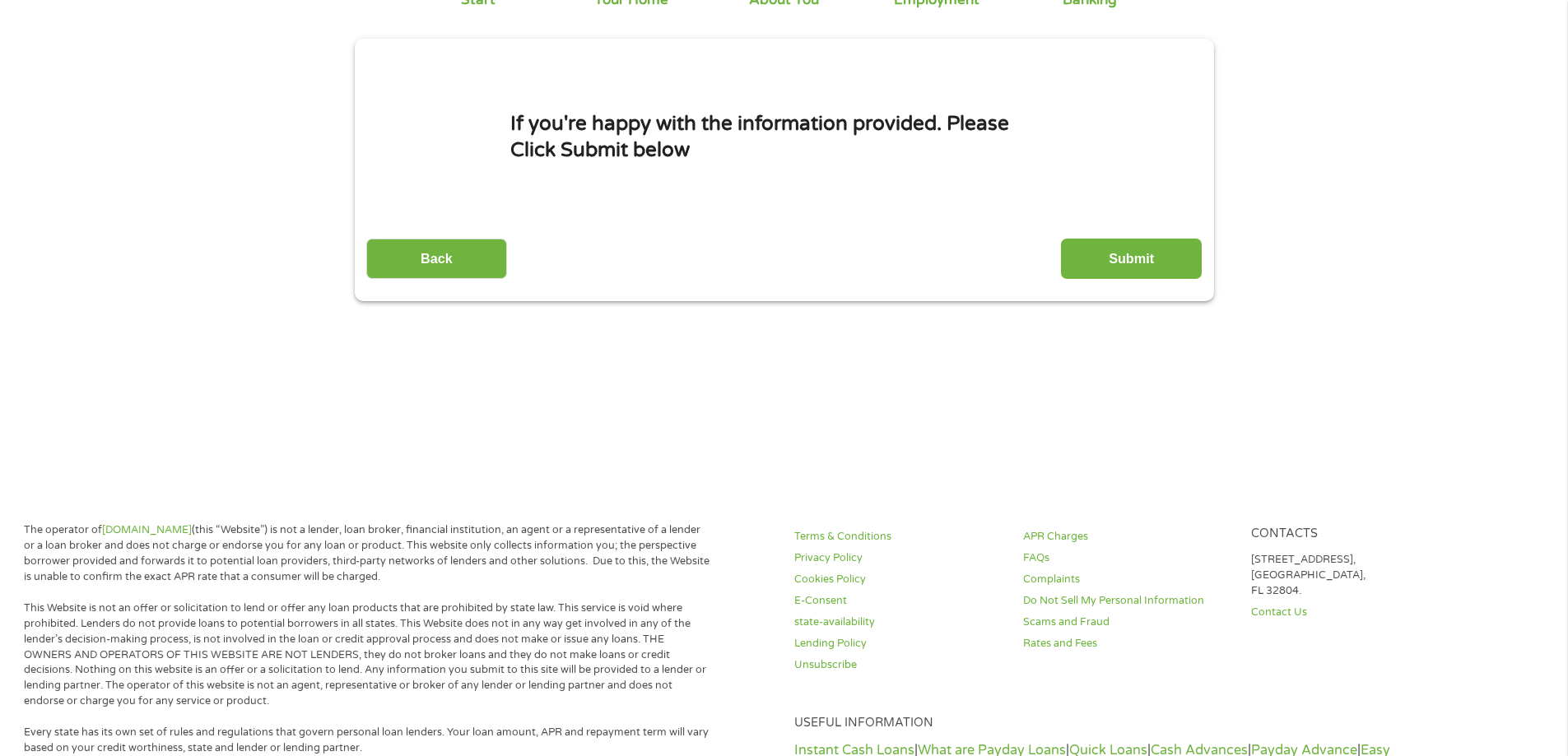
scroll to position [0, 0]
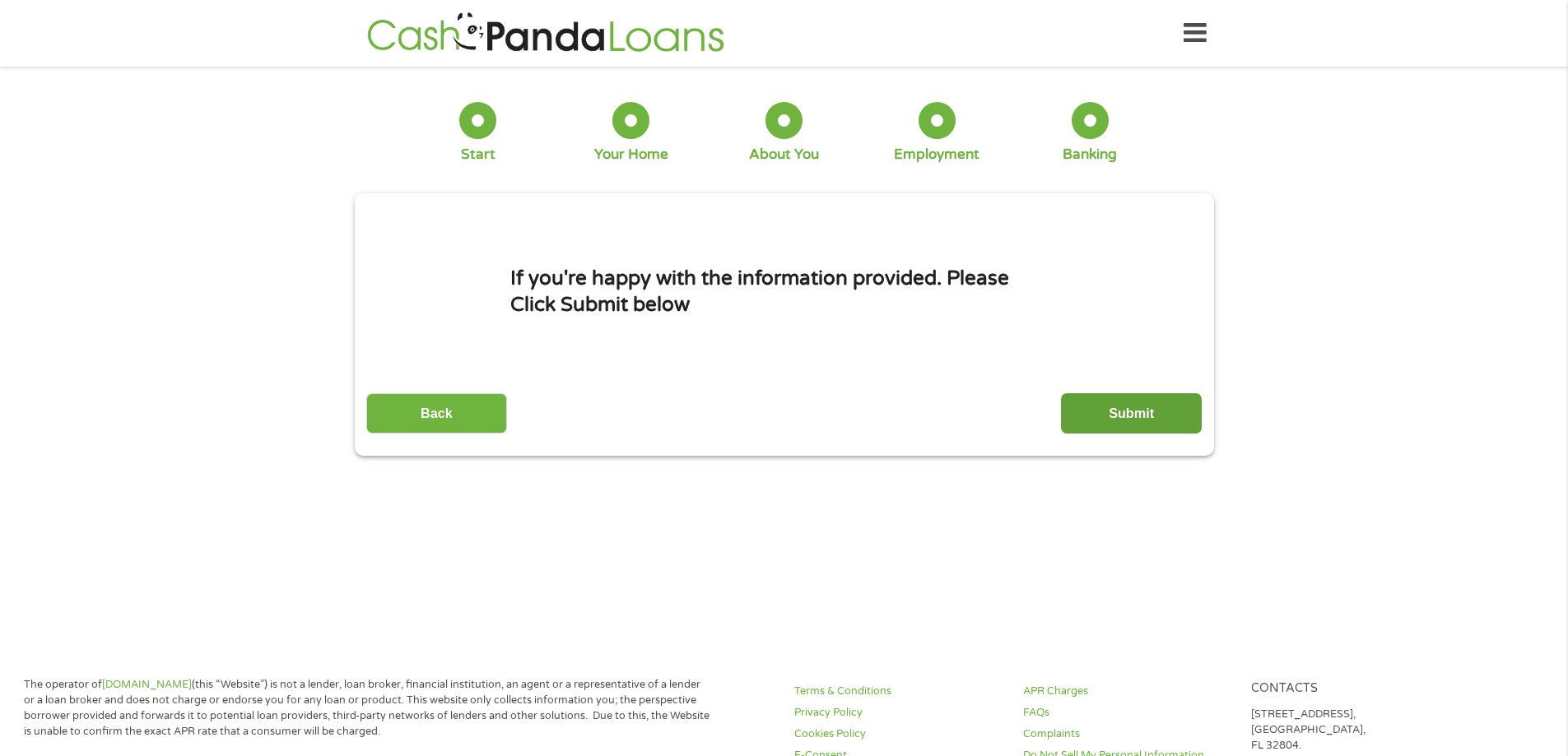
click at [1098, 406] on input "Submit" at bounding box center [1131, 413] width 141 height 40
